Goal: Task Accomplishment & Management: Complete application form

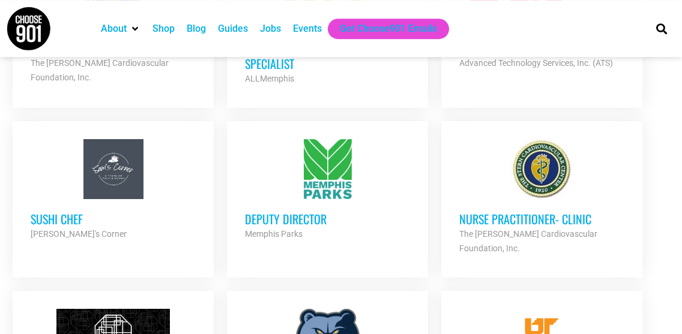
scroll to position [797, 0]
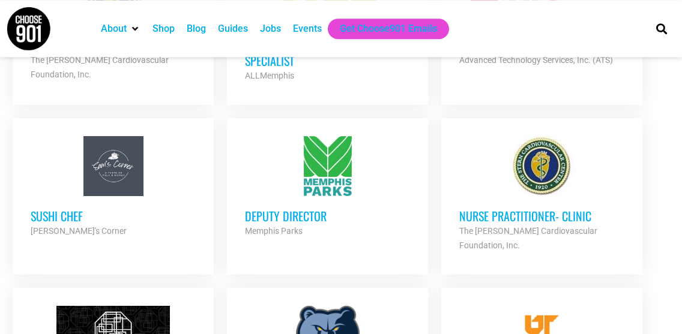
click at [319, 136] on div at bounding box center [327, 166] width 165 height 60
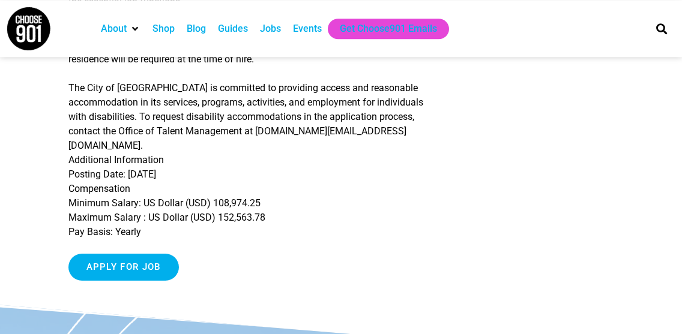
scroll to position [773, 0]
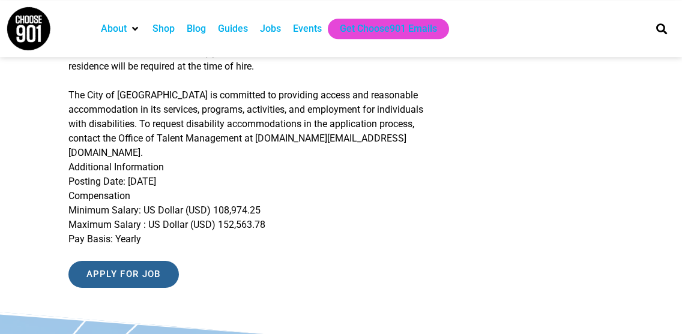
click at [152, 261] on input "Apply for job" at bounding box center [123, 274] width 110 height 27
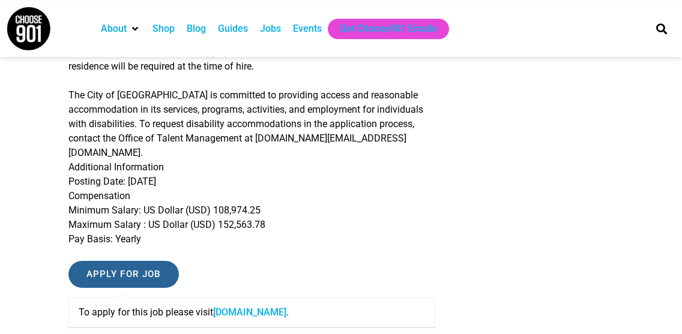
click at [152, 261] on input "Apply for job" at bounding box center [123, 274] width 110 height 27
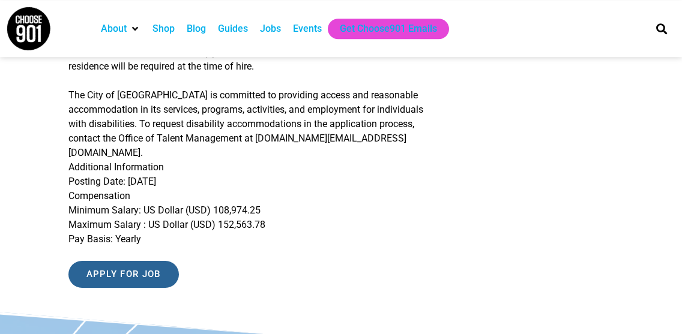
click at [148, 261] on input "Apply for job" at bounding box center [123, 274] width 110 height 27
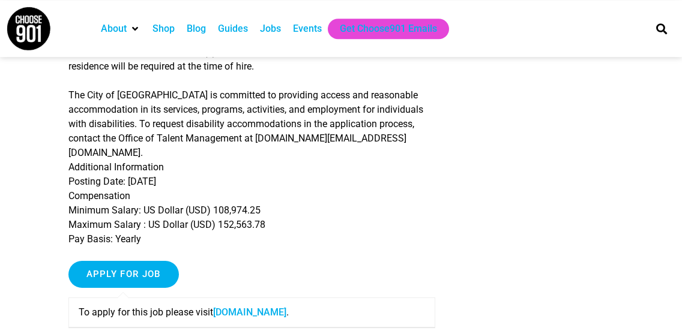
click at [245, 307] on link "memphistn.referrals.selectminds.com" at bounding box center [249, 312] width 73 height 11
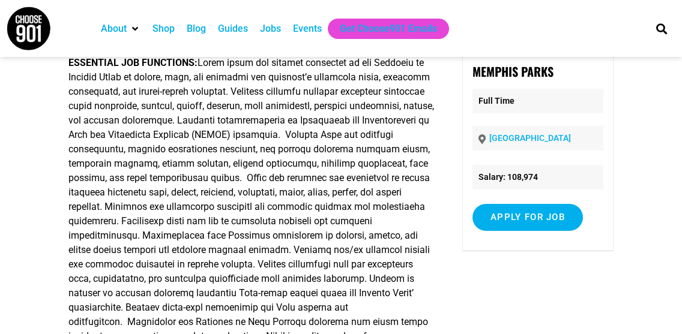
scroll to position [89, 0]
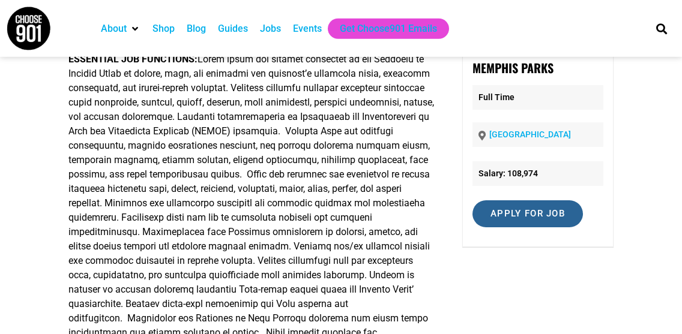
click at [510, 203] on input "Apply for job" at bounding box center [527, 213] width 110 height 27
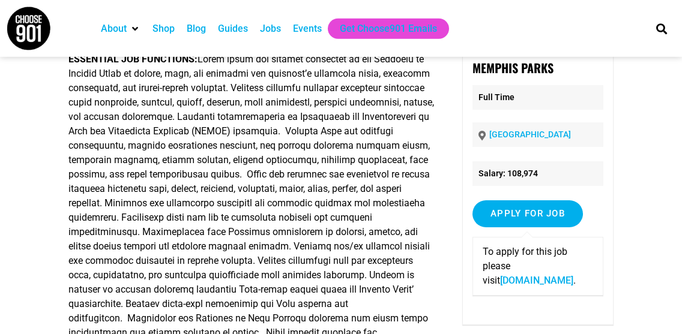
click at [513, 278] on link "memphistn.referrals.selectminds.com" at bounding box center [536, 280] width 73 height 11
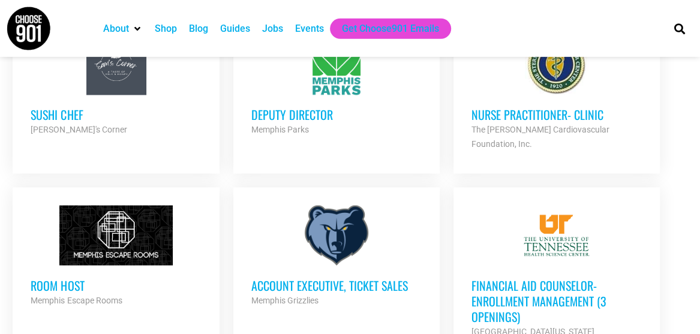
scroll to position [808, 0]
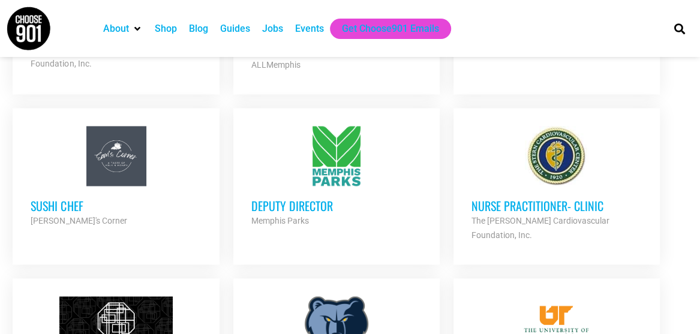
click at [331, 296] on div at bounding box center [336, 326] width 170 height 60
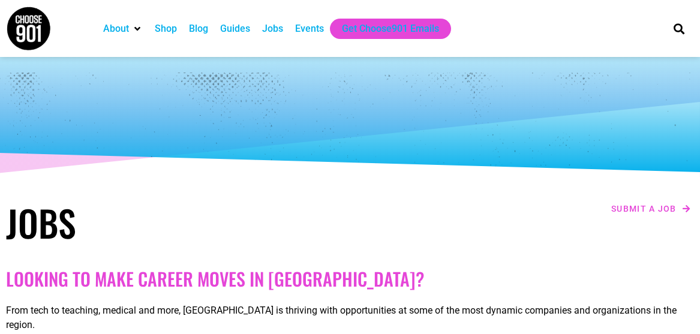
scroll to position [809, 0]
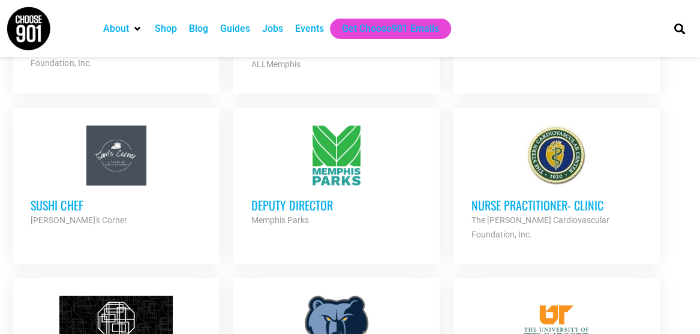
click at [354, 137] on div at bounding box center [336, 155] width 170 height 60
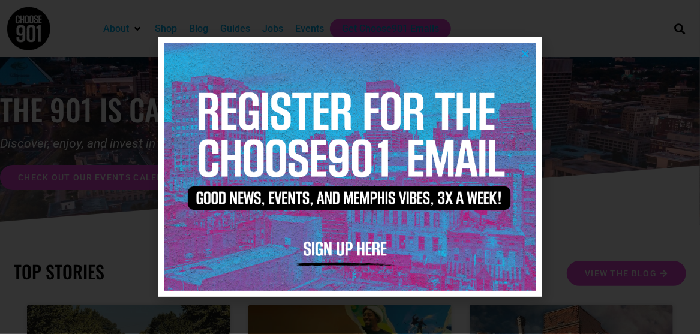
click at [527, 46] on img at bounding box center [350, 167] width 372 height 248
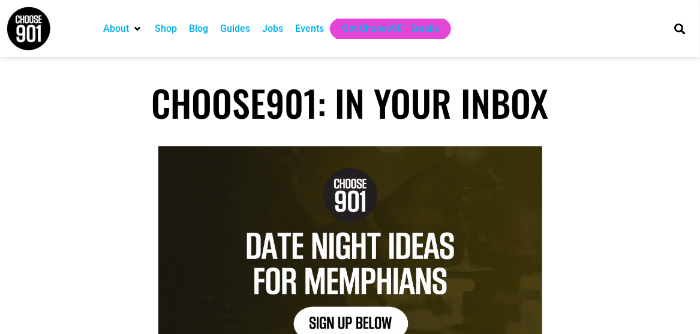
click at [273, 27] on div "Jobs" at bounding box center [272, 29] width 21 height 14
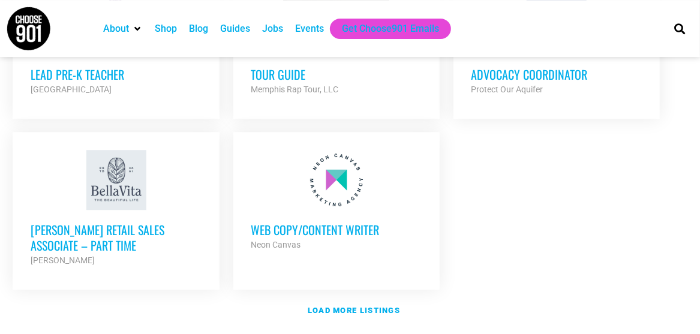
scroll to position [1470, 0]
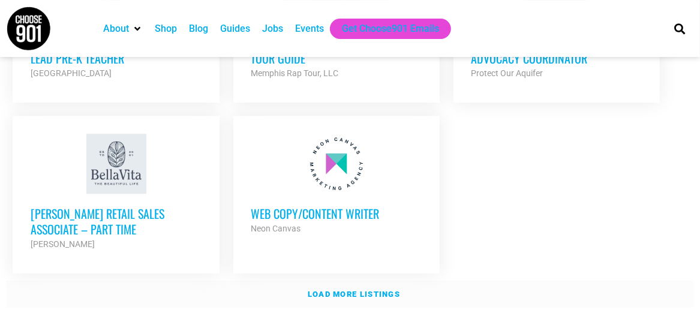
click at [403, 281] on link "Load more listings" at bounding box center [350, 295] width 688 height 28
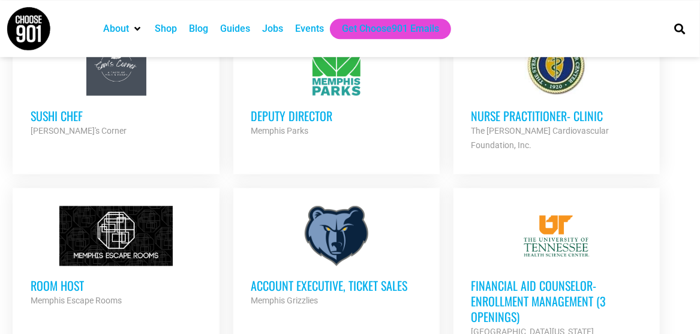
scroll to position [907, 0]
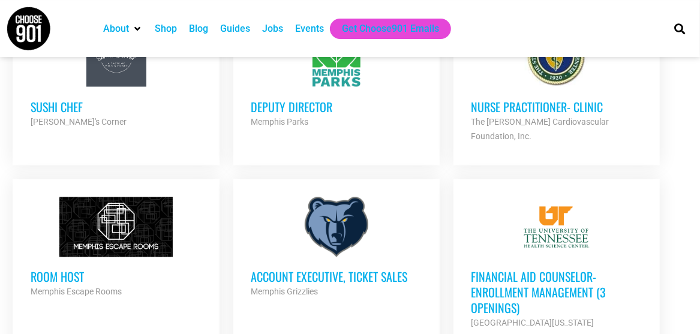
click at [349, 197] on div at bounding box center [336, 227] width 170 height 60
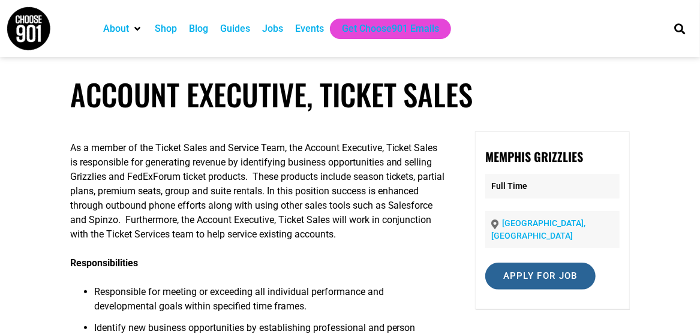
click at [566, 270] on input "Apply for job" at bounding box center [541, 276] width 110 height 27
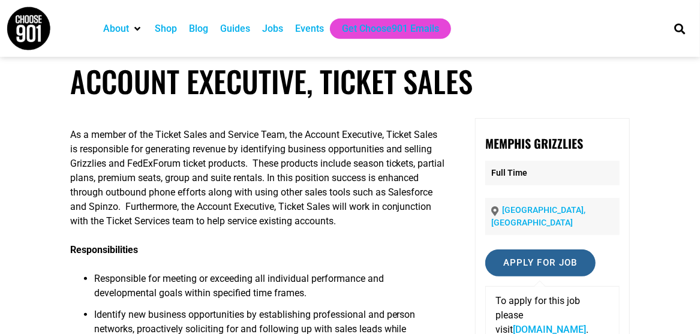
scroll to position [14, 0]
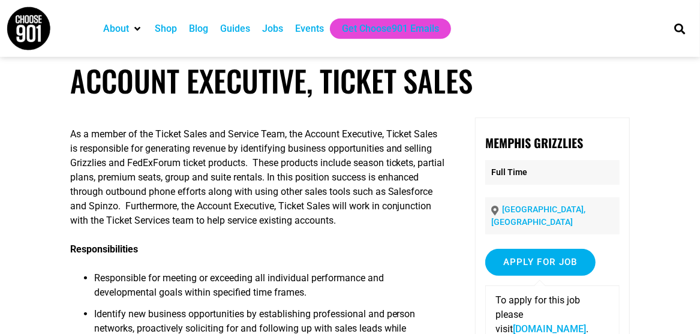
click at [528, 324] on link "[DOMAIN_NAME]" at bounding box center [549, 329] width 73 height 11
